Goal: Entertainment & Leisure: Consume media (video, audio)

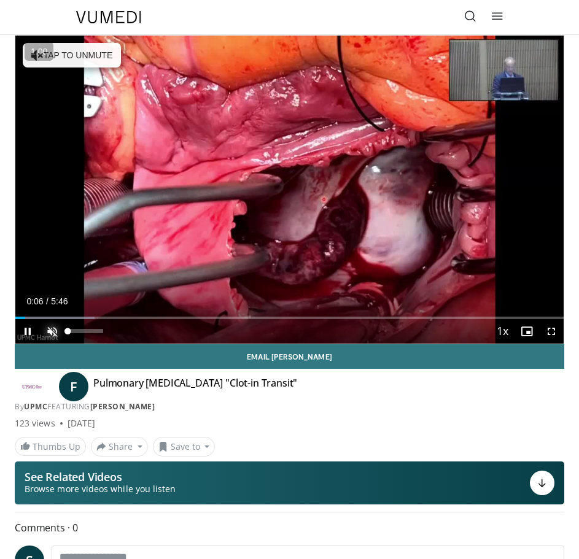
click at [47, 337] on span "Video Player" at bounding box center [52, 331] width 25 height 25
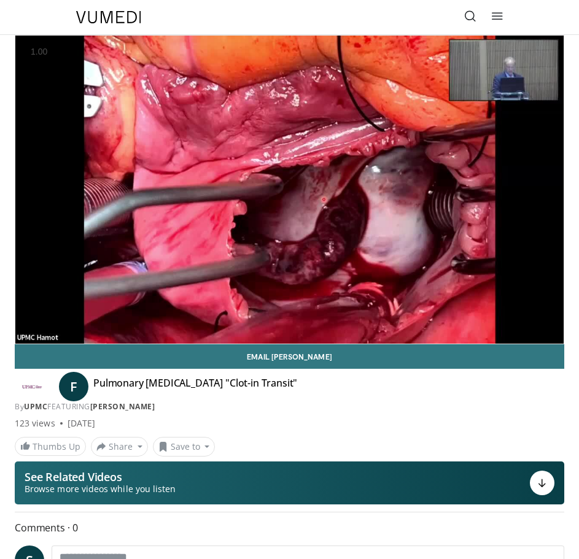
click at [372, 409] on div "By UPMC FEATURING [PERSON_NAME]" at bounding box center [289, 406] width 549 height 11
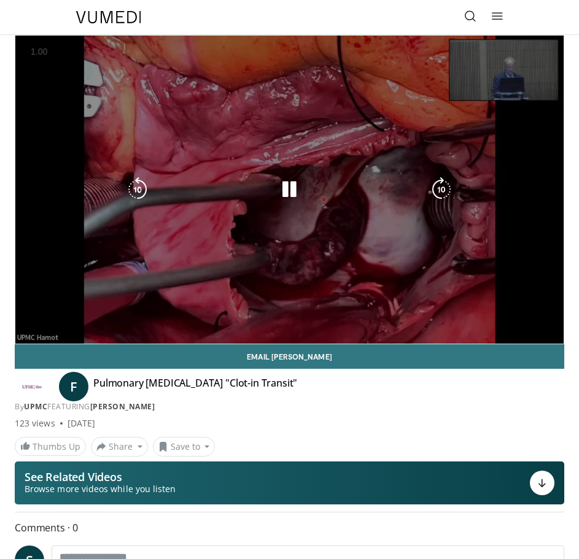
click at [392, 80] on div "10 seconds Tap to unmute" at bounding box center [289, 190] width 548 height 308
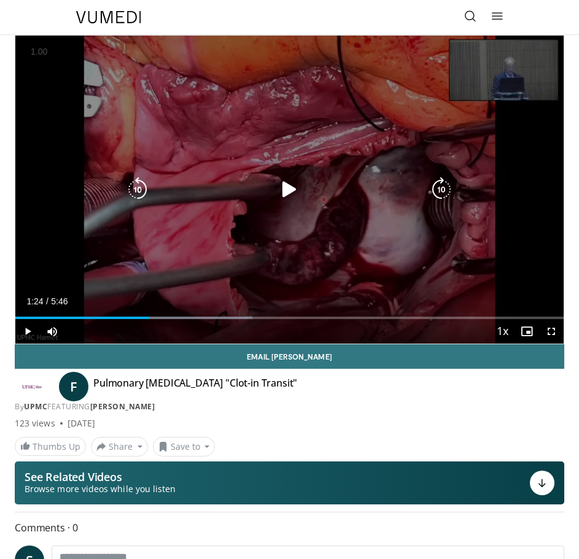
click at [391, 80] on div "10 seconds Tap to unmute" at bounding box center [289, 190] width 548 height 308
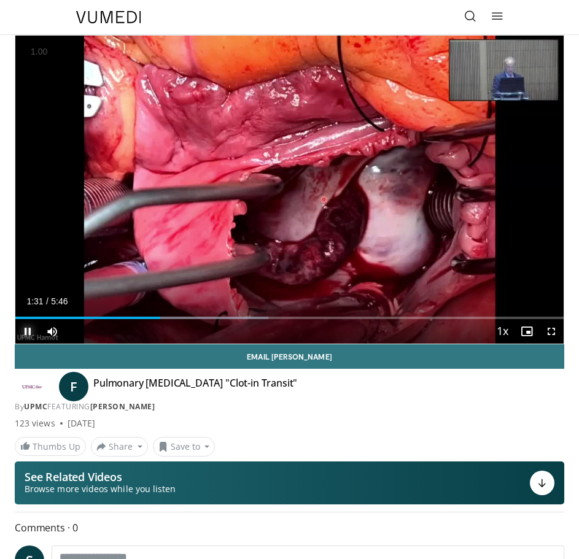
click at [26, 334] on span "Video Player" at bounding box center [27, 331] width 25 height 25
